Goal: Task Accomplishment & Management: Use online tool/utility

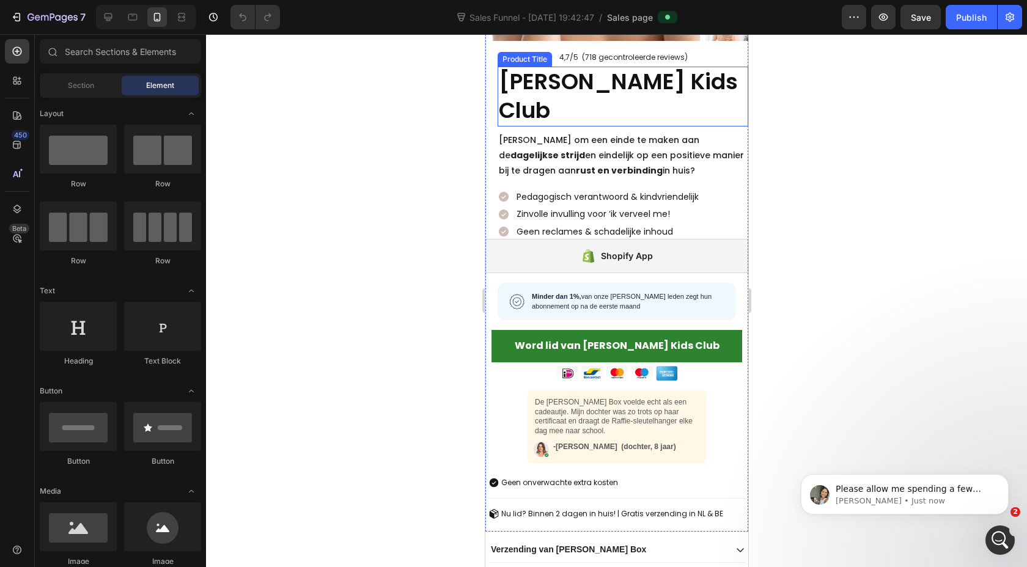
scroll to position [254, 0]
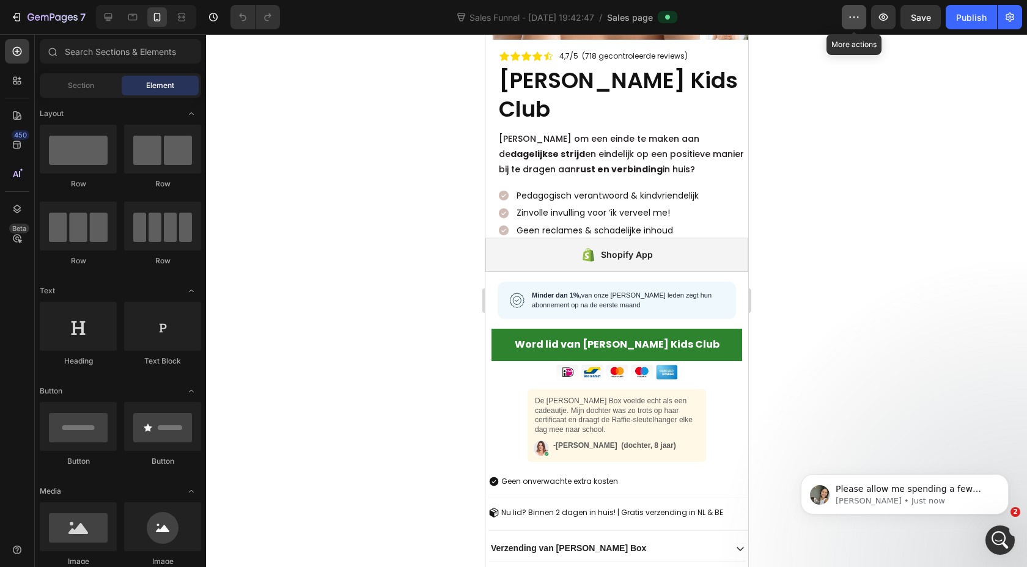
click at [857, 17] on icon "button" at bounding box center [858, 17] width 2 height 1
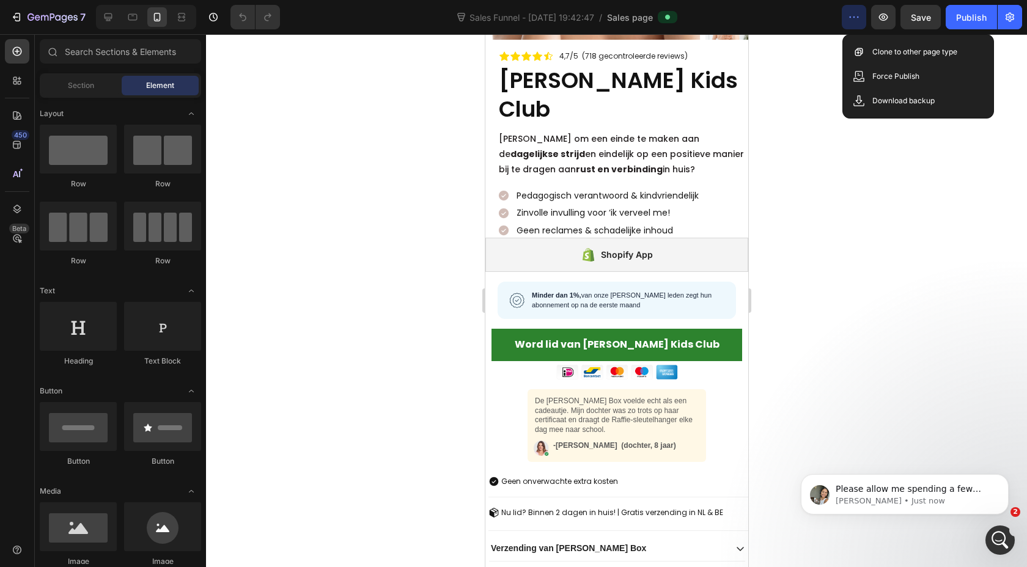
click at [857, 17] on icon "button" at bounding box center [858, 17] width 2 height 1
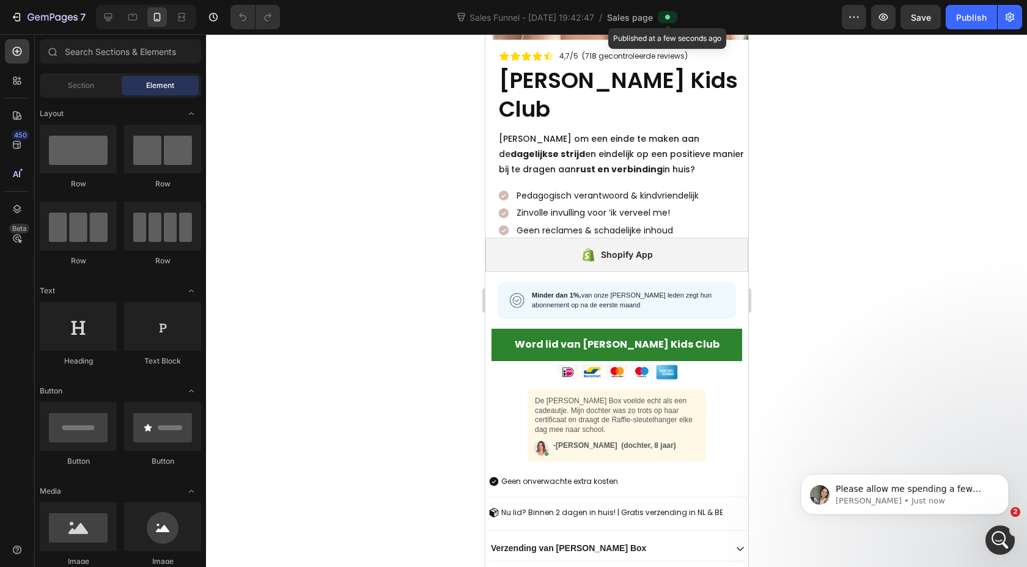
click at [669, 17] on icon at bounding box center [667, 17] width 5 height 5
click at [1016, 20] on button "button" at bounding box center [1009, 17] width 24 height 24
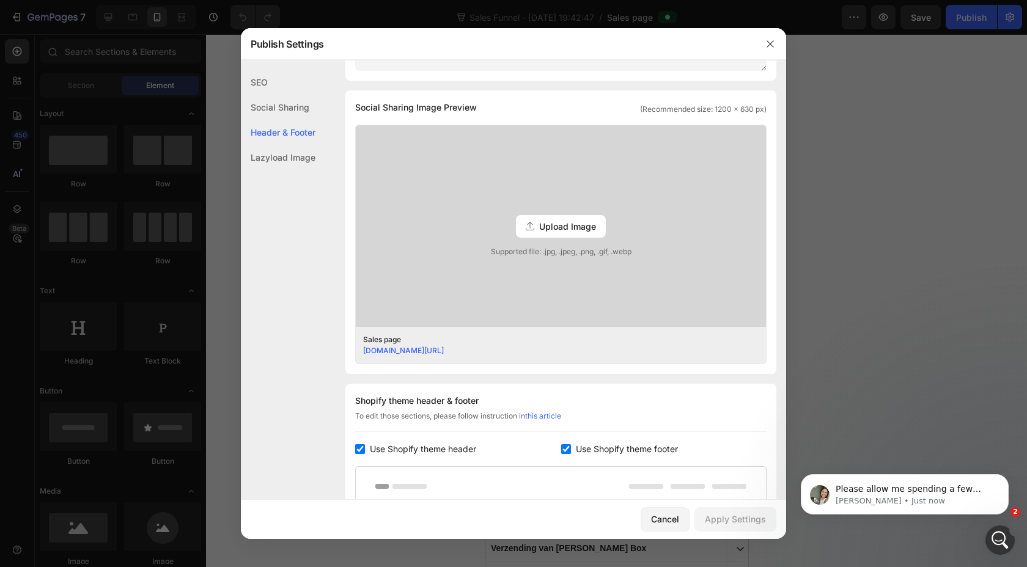
scroll to position [530, 0]
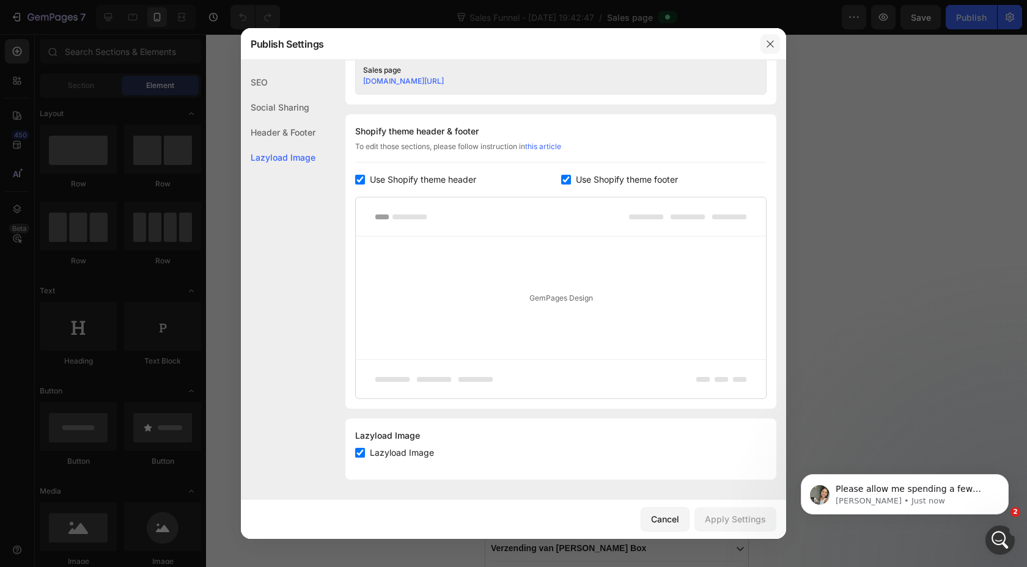
click at [767, 40] on icon "button" at bounding box center [769, 43] width 7 height 7
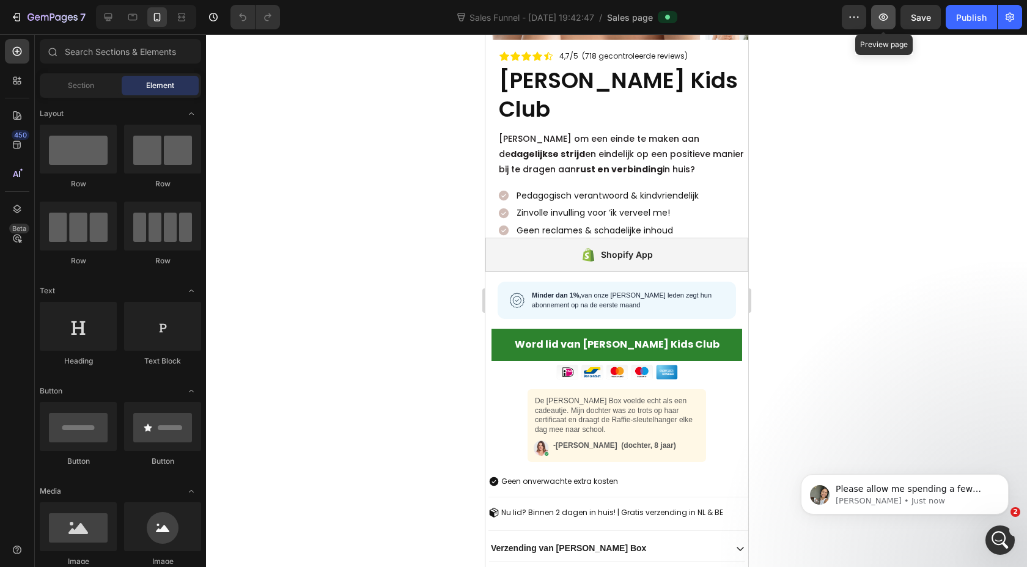
click at [887, 19] on icon "button" at bounding box center [883, 17] width 12 height 12
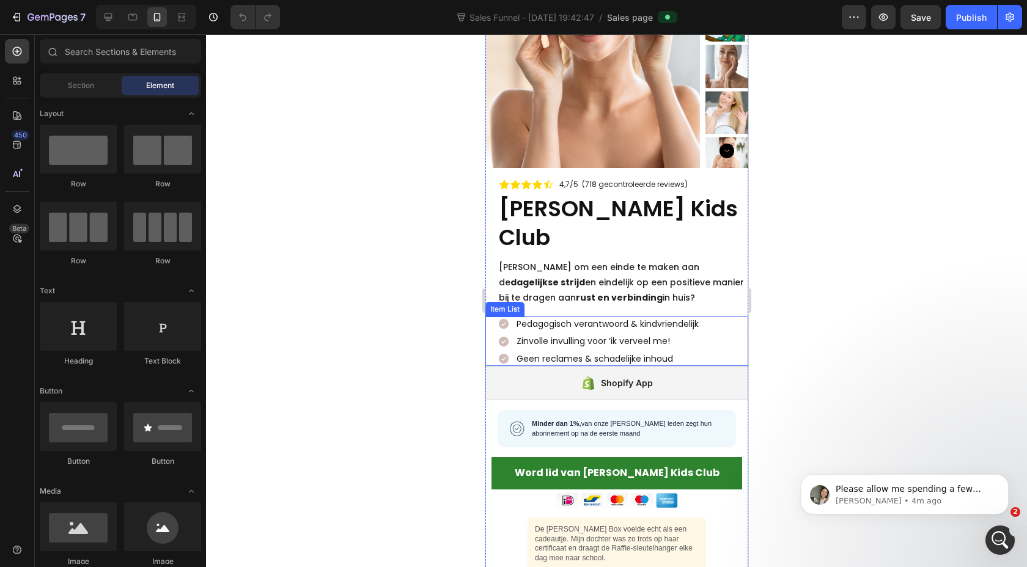
scroll to position [121, 0]
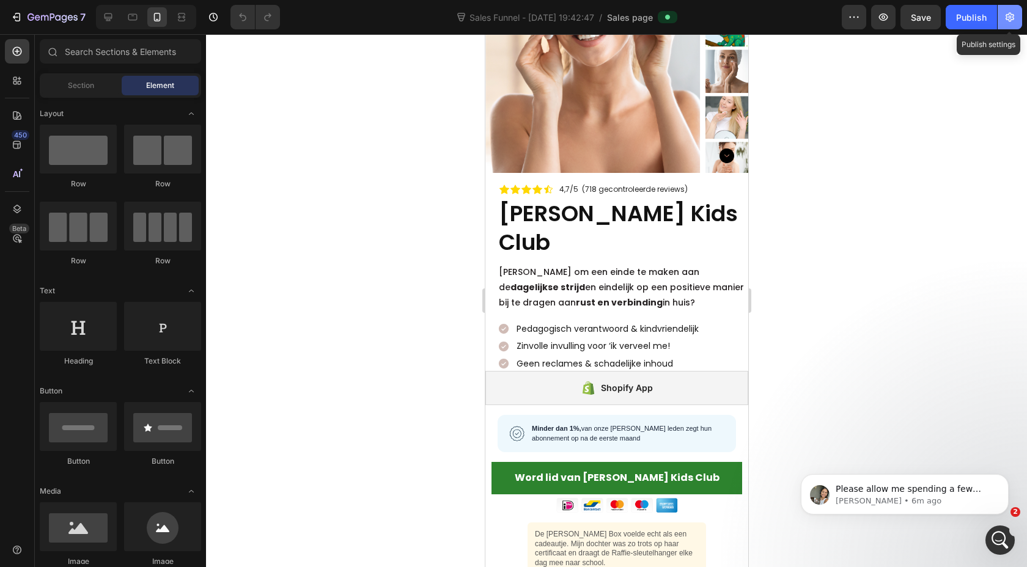
click at [1003, 20] on icon "button" at bounding box center [1009, 17] width 12 height 12
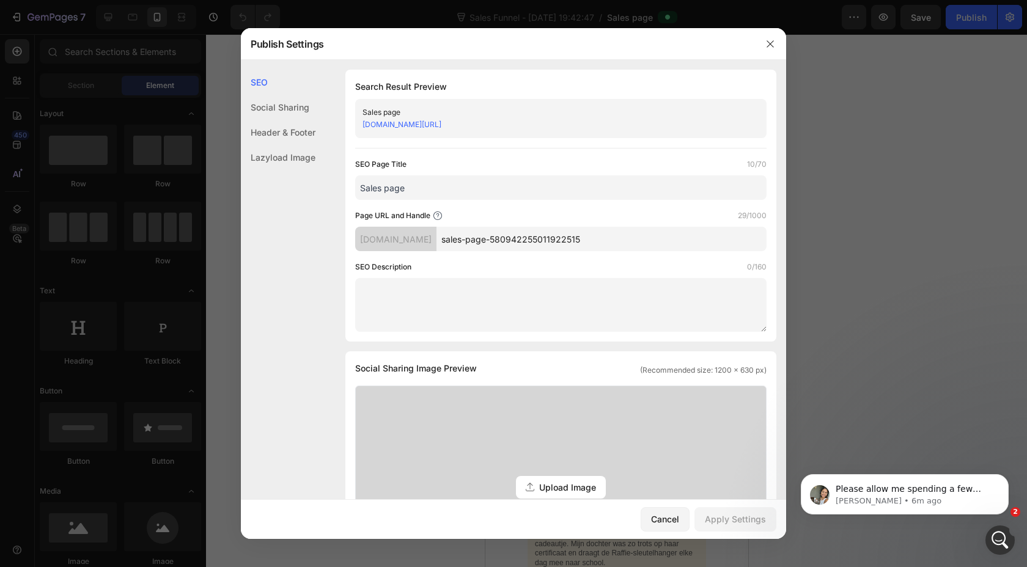
click at [441, 127] on link "[DOMAIN_NAME][URL]" at bounding box center [401, 124] width 79 height 9
click at [761, 43] on button "button" at bounding box center [770, 44] width 20 height 20
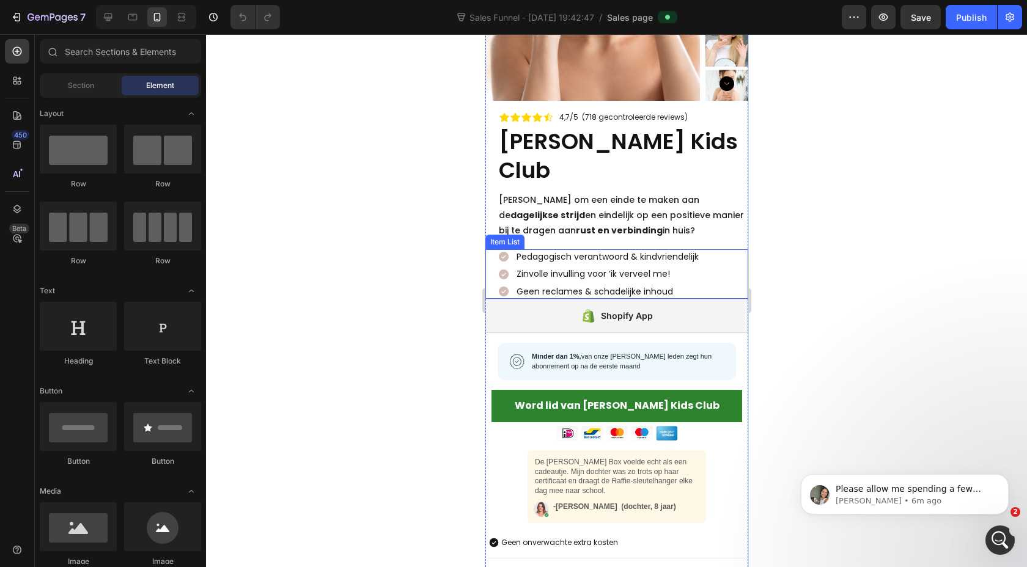
scroll to position [194, 0]
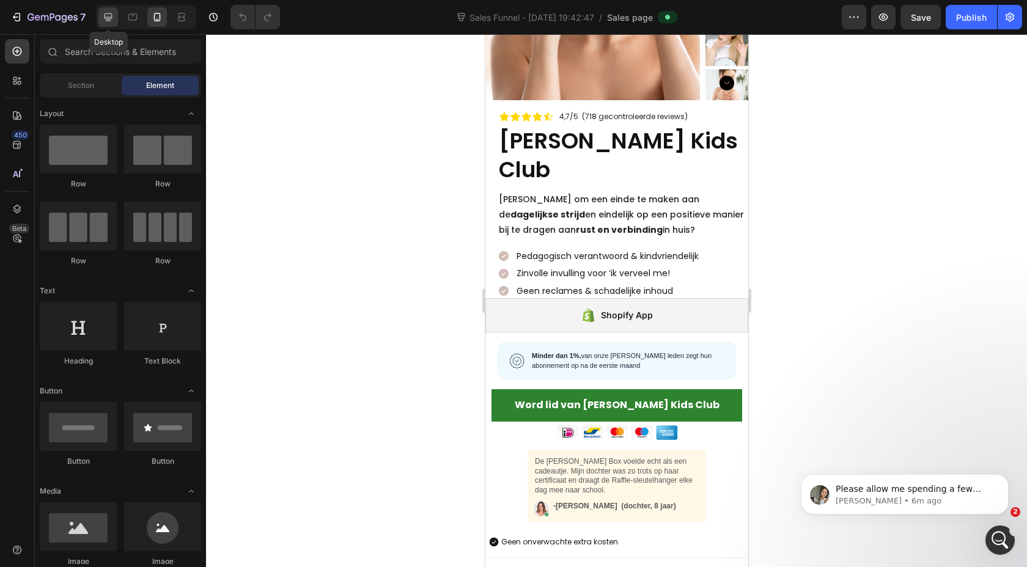
drag, startPoint x: 105, startPoint y: 12, endPoint x: 111, endPoint y: 12, distance: 6.7
click at [105, 12] on icon at bounding box center [108, 17] width 12 height 12
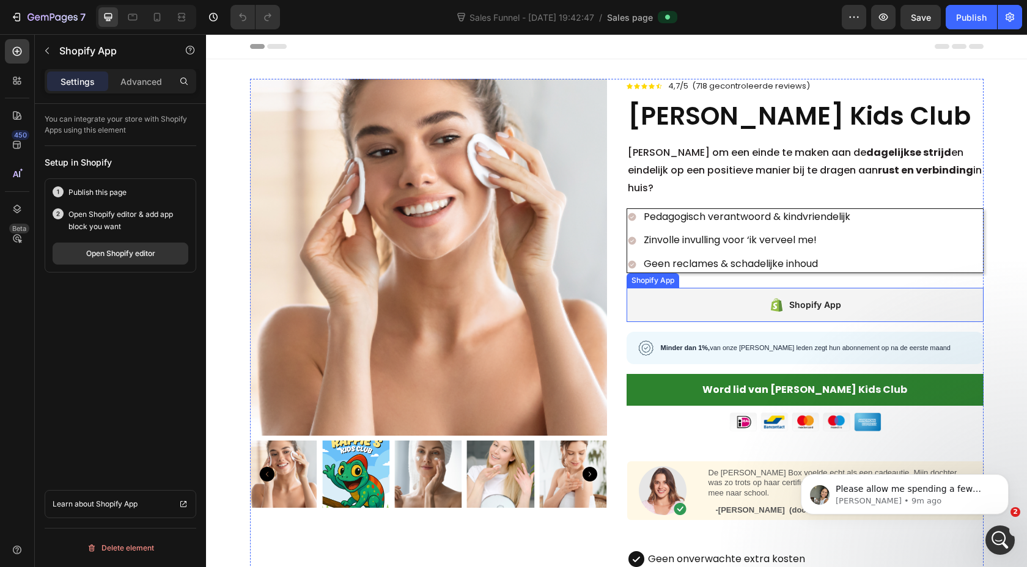
click at [735, 288] on div "Shopify App" at bounding box center [804, 305] width 357 height 34
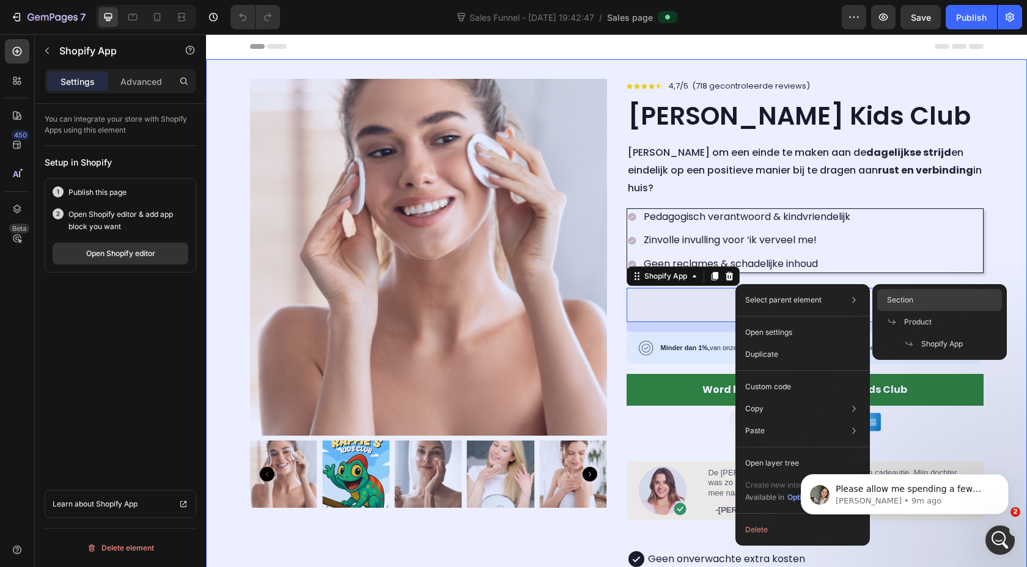
drag, startPoint x: 893, startPoint y: 295, endPoint x: 684, endPoint y: 210, distance: 225.4
click at [893, 295] on span "Section" at bounding box center [900, 300] width 26 height 11
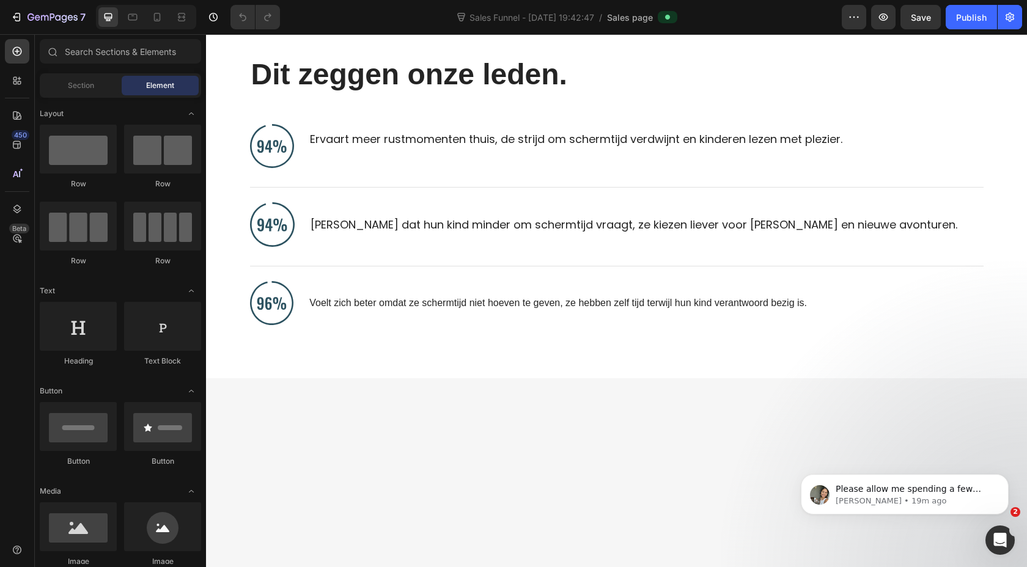
scroll to position [925, 0]
